Goal: Transaction & Acquisition: Purchase product/service

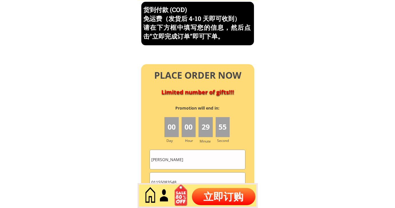
scroll to position [2445, 0]
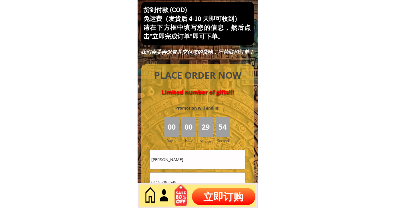
click at [202, 178] on input "01155083548" at bounding box center [197, 181] width 95 height 19
paste input "12209418416700017"
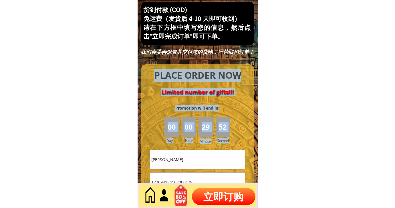
drag, startPoint x: 201, startPoint y: 158, endPoint x: 203, endPoint y: 175, distance: 17.0
click at [202, 170] on div "PLACE ORDER NOW Limited number of gifts!!! 00 00 29 52 Promotion will end in: D…" at bounding box center [197, 202] width 113 height 277
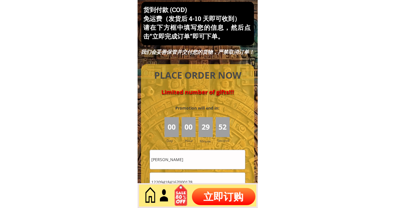
click at [202, 182] on input "122094184167000178" at bounding box center [197, 181] width 95 height 19
click at [198, 182] on input "122094184167000178" at bounding box center [197, 181] width 95 height 19
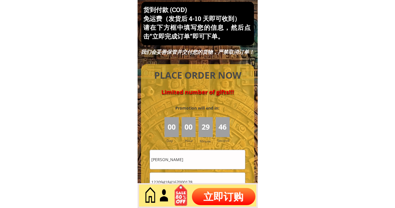
paste input "014306399"
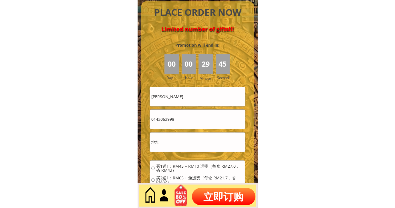
scroll to position [2508, 0]
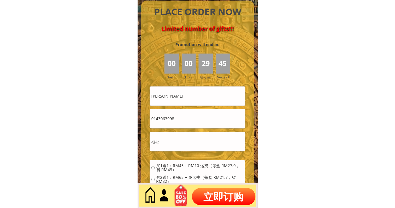
type input "0143063998"
click at [173, 147] on input "text" at bounding box center [197, 141] width 95 height 19
paste input "Puchong Batu Dua Belas"
type input "Puchong Batu Dua Belas"
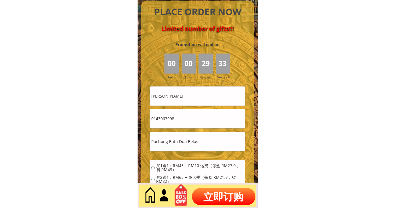
click at [173, 91] on input "[PERSON_NAME]" at bounding box center [197, 95] width 95 height 19
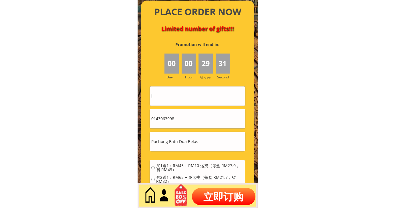
type input "l"
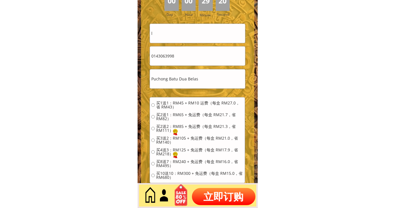
scroll to position [2603, 0]
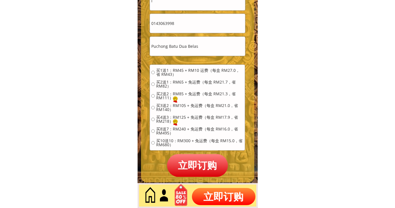
click at [197, 163] on p "立即订购" at bounding box center [197, 165] width 61 height 23
click at [183, 68] on span "买1送1：RM45 + RM10 运费（每盒 RM27.0，省 RM43）" at bounding box center [199, 72] width 87 height 8
radio input "true"
click at [180, 68] on span "买1送1：RM45 + RM10 运费（每盒 RM27.0，省 RM43）" at bounding box center [199, 72] width 87 height 8
click at [202, 168] on p "立即订购" at bounding box center [197, 165] width 61 height 23
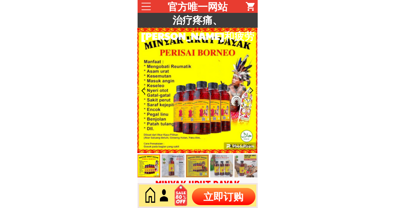
click at [223, 186] on div at bounding box center [197, 195] width 120 height 25
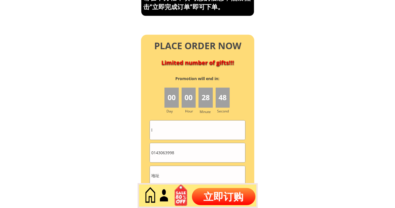
scroll to position [2540, 0]
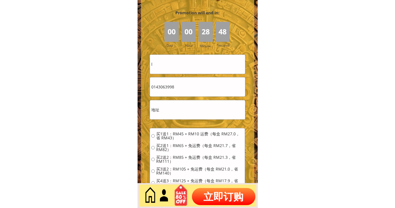
click at [181, 67] on input "l" at bounding box center [197, 64] width 95 height 19
paste input "Nicholes"
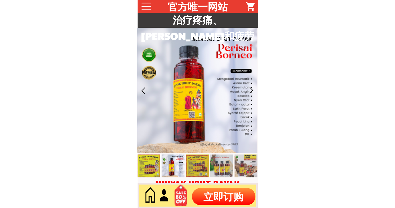
type input "Nicholes"
click at [218, 188] on p "立即订购" at bounding box center [223, 196] width 63 height 17
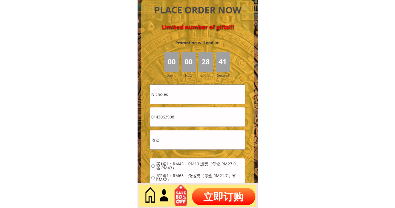
scroll to position [2540, 0]
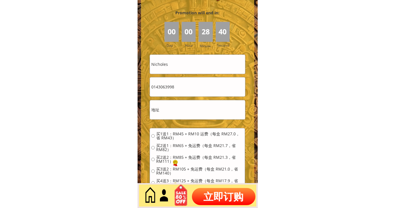
click at [183, 103] on input "text" at bounding box center [197, 109] width 95 height 19
paste input "3 Jalan Damai Indah"
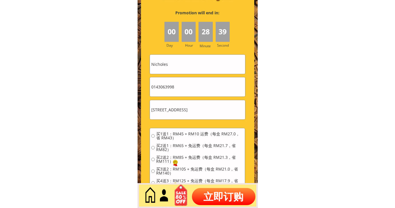
type input "3 Jalan Damai Indah"
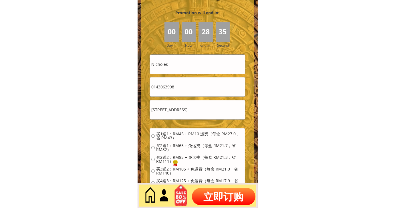
click at [177, 95] on input "0143063998" at bounding box center [197, 86] width 95 height 19
drag, startPoint x: 179, startPoint y: 89, endPoint x: 154, endPoint y: 86, distance: 24.8
click at [154, 86] on input "0143063998" at bounding box center [197, 86] width 95 height 19
paste input "930907"
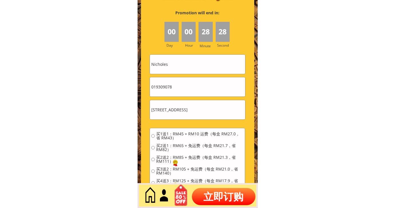
scroll to position [0, 0]
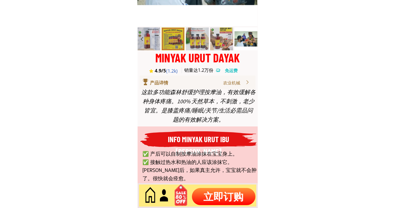
click at [213, 194] on p "立即订购" at bounding box center [223, 196] width 63 height 17
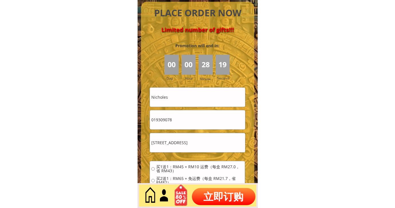
scroll to position [2540, 0]
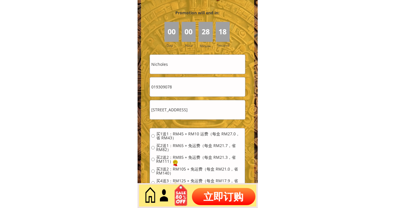
click at [173, 91] on input "019309078" at bounding box center [197, 86] width 95 height 19
click at [182, 85] on input "019309078" at bounding box center [197, 86] width 95 height 19
click at [154, 86] on input "019309078" at bounding box center [197, 86] width 95 height 19
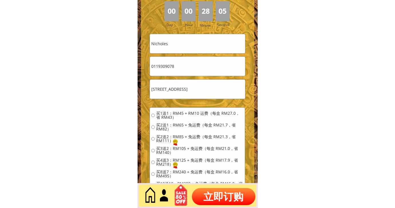
scroll to position [2603, 0]
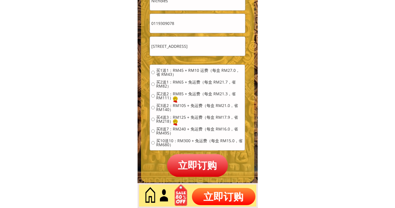
type input "0119309078"
click at [159, 72] on span "买1送1：RM45 + RM10 运费（每盒 RM27.0，省 RM43）" at bounding box center [199, 72] width 87 height 8
radio input "true"
click at [192, 166] on p "立即订购" at bounding box center [197, 165] width 61 height 23
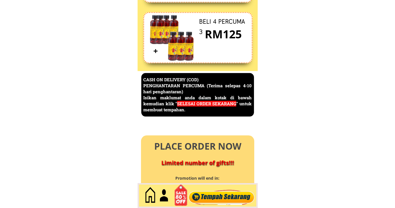
scroll to position [2480, 0]
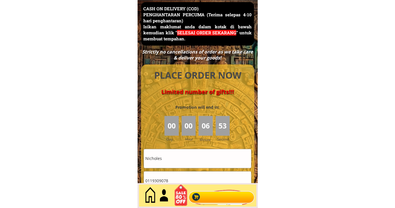
click at [193, 157] on input "Nicholes" at bounding box center [197, 158] width 107 height 19
paste input "Sanihan saparudin"
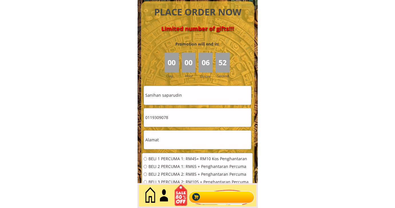
scroll to position [2607, 0]
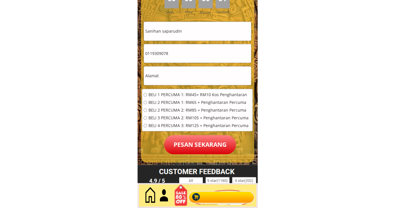
type input "Sanihan saparudin"
click at [181, 58] on input "0119309078" at bounding box center [197, 53] width 107 height 19
paste input "21819545"
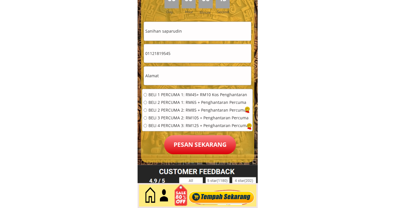
type input "01121819545"
click at [182, 76] on input "text" at bounding box center [197, 75] width 107 height 19
type input "kg. h"
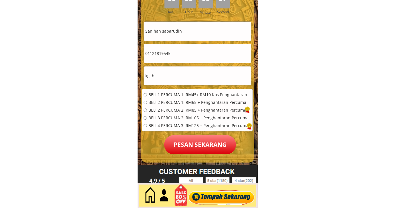
click at [178, 93] on span "BELI 1 PERCUMA 1: RM45+ RM10 Kos Penghantaran" at bounding box center [198, 95] width 100 height 4
radio input "true"
click at [193, 147] on p "Pesan sekarang" at bounding box center [200, 144] width 72 height 19
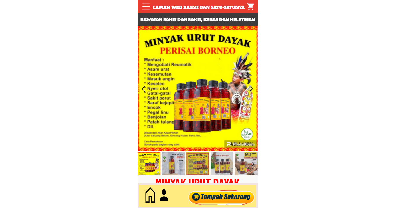
click at [217, 193] on div at bounding box center [221, 195] width 69 height 19
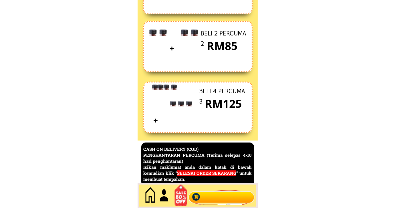
scroll to position [2480, 0]
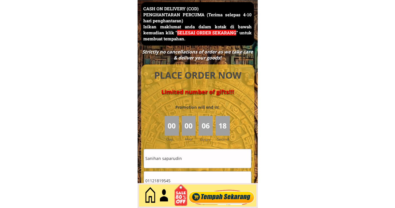
click at [186, 158] on input "Sanihan saparudin" at bounding box center [197, 158] width 107 height 19
drag, startPoint x: 186, startPoint y: 158, endPoint x: 185, endPoint y: 164, distance: 5.6
click at [185, 158] on input "Sanihan saparudin" at bounding box center [197, 158] width 107 height 19
paste input "01121819545"
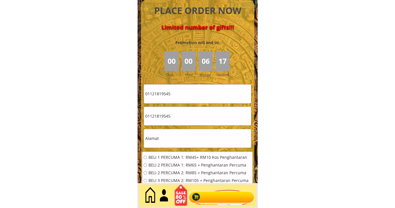
scroll to position [2575, 0]
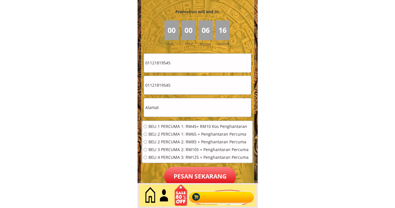
type input "01121819545"
click at [190, 80] on input "01121819545" at bounding box center [197, 85] width 107 height 19
paste input "65885878"
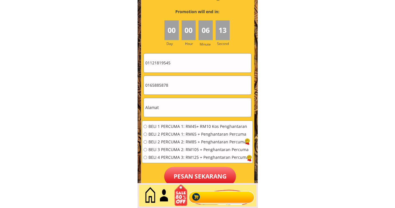
type input "0165885878"
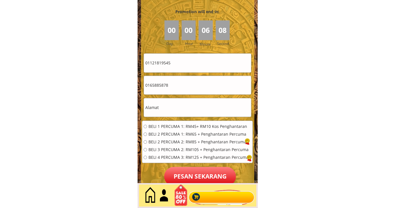
click at [188, 108] on input "text" at bounding box center [197, 107] width 107 height 19
paste input "kg tepiyan bakau jln kg parigi 91300 semporna sabah Malaysia"
type input "kg tepiyan bakau jln kg parigi 91300 semporna sabah Malaysia"
click at [178, 132] on span "BELI 2 PERCUMA 1: RM65 + Penghantaran Percuma" at bounding box center [198, 134] width 100 height 4
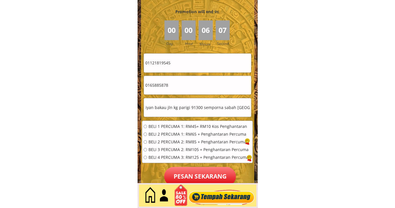
radio input "true"
click at [184, 174] on p "Pesan sekarang" at bounding box center [200, 176] width 72 height 19
